Goal: Navigation & Orientation: Find specific page/section

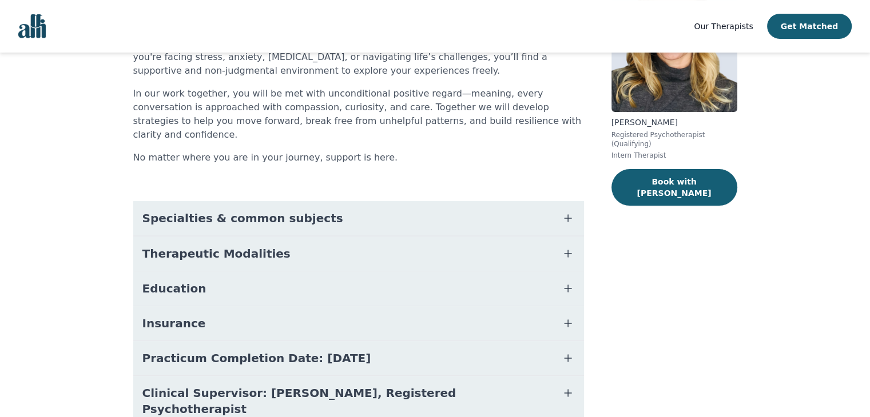
scroll to position [166, 0]
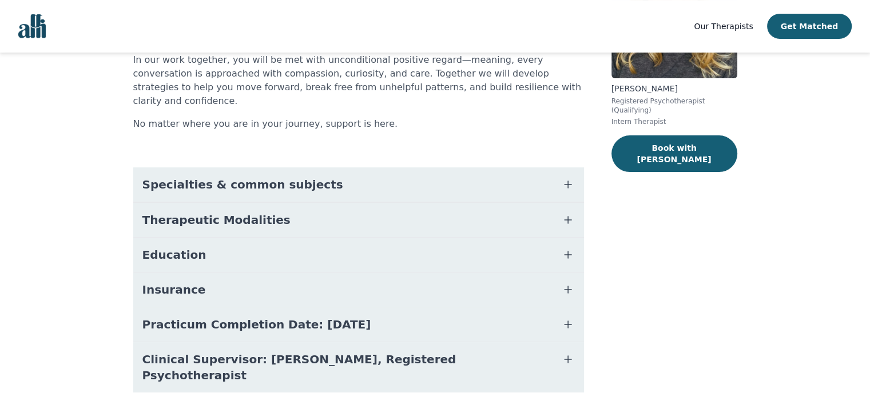
click at [284, 281] on button "Insurance" at bounding box center [358, 290] width 451 height 34
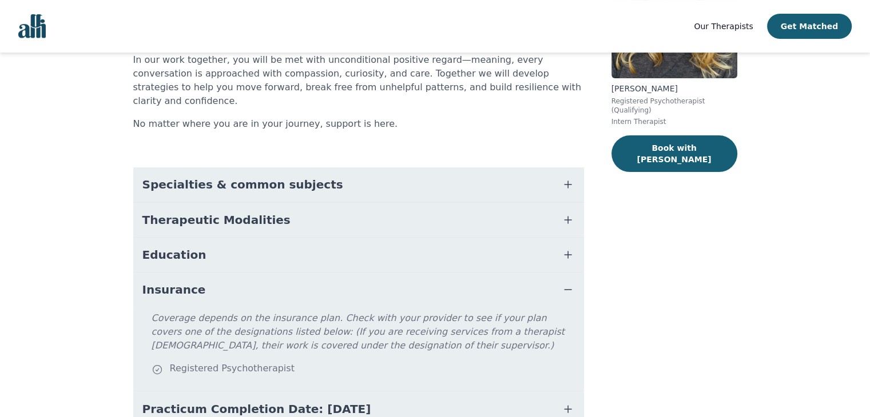
click at [270, 245] on button "Education" at bounding box center [358, 255] width 451 height 34
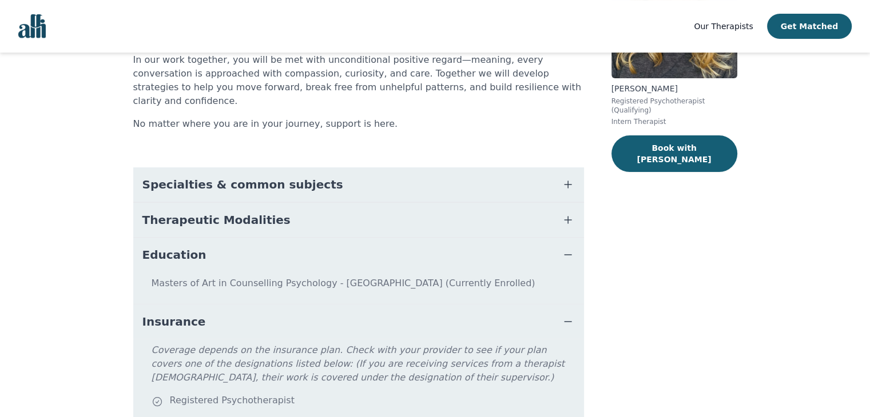
click at [268, 212] on button "Therapeutic Modalities" at bounding box center [358, 220] width 451 height 34
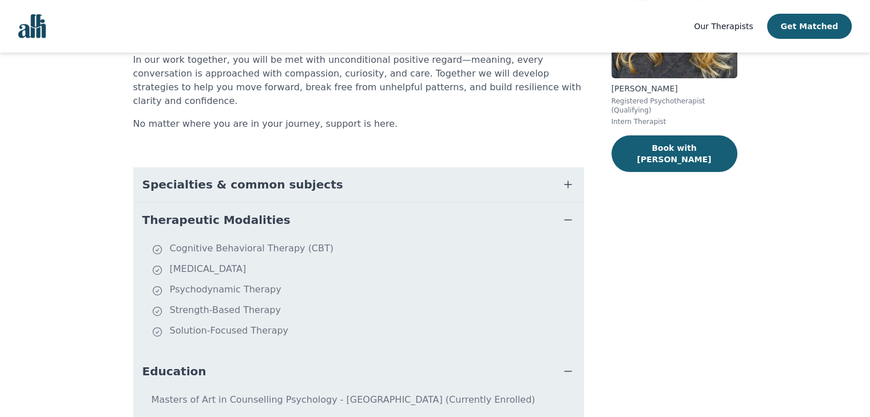
click at [286, 183] on button "Specialties & common subjects" at bounding box center [358, 185] width 451 height 34
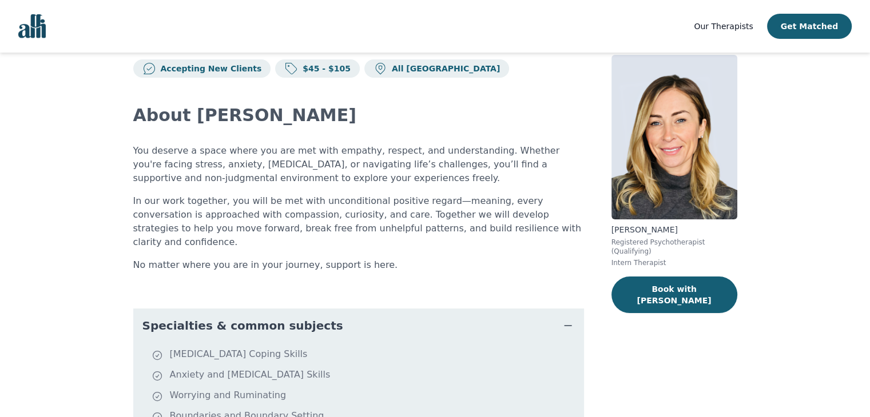
scroll to position [0, 0]
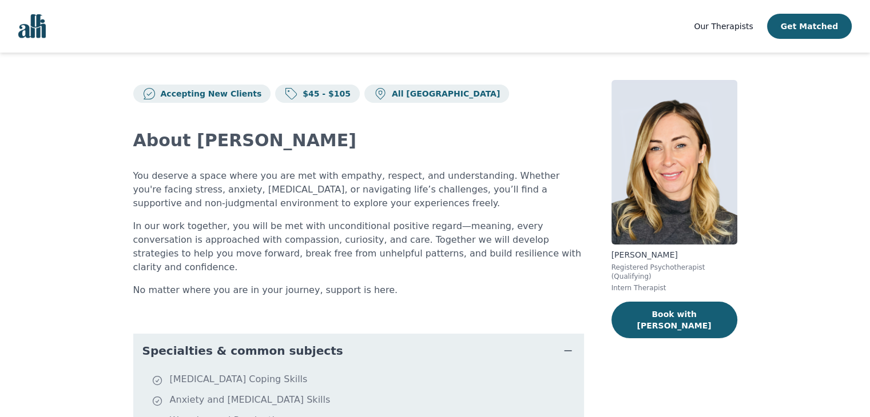
click at [45, 29] on img "Global" at bounding box center [31, 26] width 27 height 24
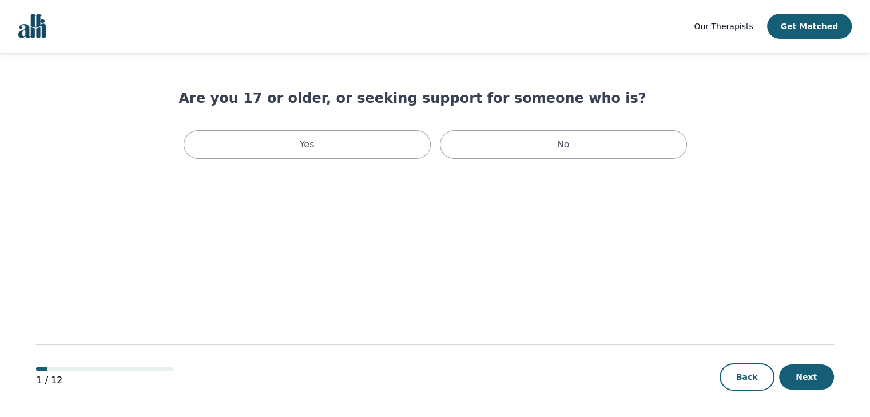
click at [25, 31] on img "Global" at bounding box center [31, 26] width 27 height 24
